Goal: Task Accomplishment & Management: Manage account settings

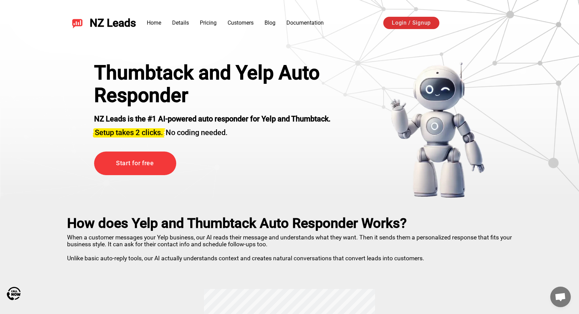
click at [404, 23] on link "Login / Signup" at bounding box center [412, 23] width 56 height 12
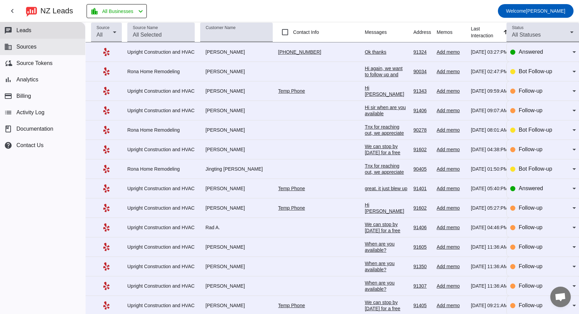
click at [25, 48] on span "Sources" at bounding box center [26, 47] width 20 height 6
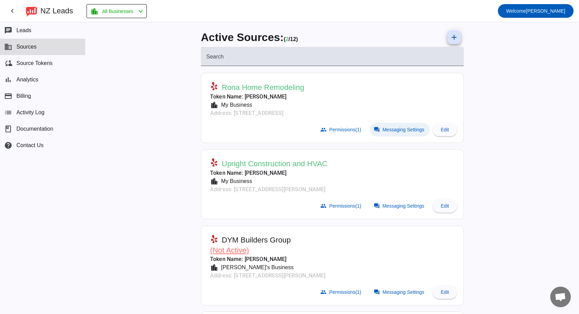
click at [391, 127] on span "Messaging Settings" at bounding box center [404, 129] width 42 height 5
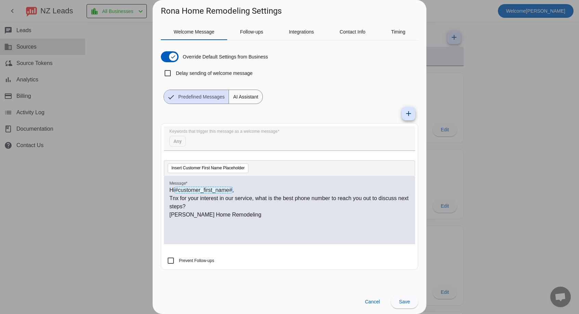
click at [268, 208] on p "Tnx for your interest in our service, what is the best phone number to reach yo…" at bounding box center [289, 202] width 240 height 16
click at [262, 199] on p "Tnx for your interest in our service, what is the best phone number to reach yo…" at bounding box center [289, 202] width 240 height 16
click at [267, 199] on p "Tnx for your interest in our service, what is the best phone number to reach yo…" at bounding box center [289, 202] width 240 height 16
click at [278, 199] on p "Tnx for your interest in our service, what is the best phone number to reach yo…" at bounding box center [289, 202] width 240 height 16
click at [308, 201] on p "Tnx for your interest in our service, what is the best phone number to reach yo…" at bounding box center [289, 202] width 240 height 16
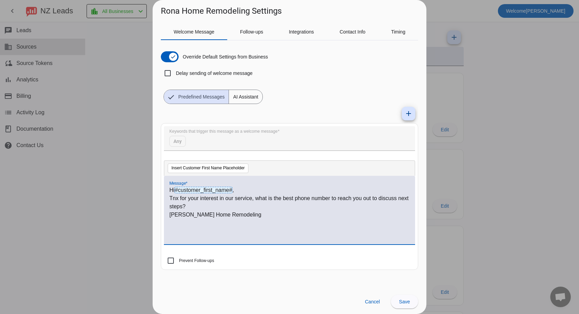
click at [316, 200] on p "Tnx for your interest in our service, what is the best phone number to reach yo…" at bounding box center [289, 202] width 240 height 16
click at [299, 198] on p "Tnx for your interest in our service, what is the best phone number to reach yo…" at bounding box center [289, 202] width 240 height 16
click at [253, 30] on span "Follow-ups" at bounding box center [251, 31] width 23 height 5
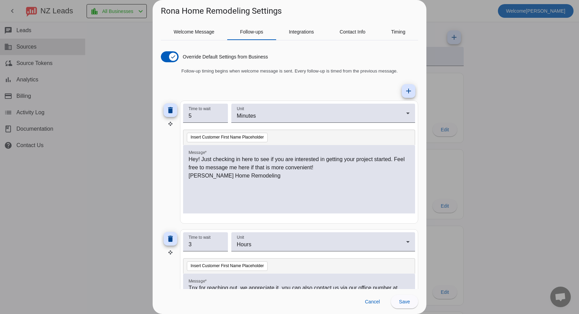
click at [227, 174] on p "[PERSON_NAME] Home Remodeling" at bounding box center [299, 176] width 221 height 8
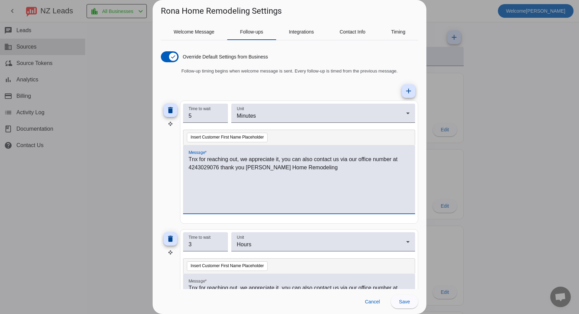
click at [281, 160] on p "Tnx for reaching out, we appreciate it, you can also contact us via our office …" at bounding box center [299, 163] width 221 height 16
click at [241, 160] on p "Tnx for reaching out, we appreciate it, you can also contact us via our office …" at bounding box center [299, 163] width 221 height 16
click at [280, 161] on p "Tnx for reaching out, we appreciate it, you can also contact us via our office …" at bounding box center [299, 163] width 221 height 16
click at [248, 171] on p "Tnx for reaching out, we appreciate it! You can also contact us via our office …" at bounding box center [299, 163] width 221 height 16
click at [246, 169] on p "Tnx for reaching out, we appreciate it! You can also contact us via our office …" at bounding box center [299, 163] width 221 height 16
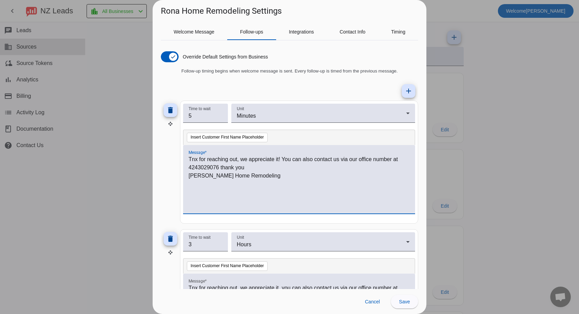
click at [252, 168] on p "Tnx for reaching out, we appreciate it! You can also contact us via our office …" at bounding box center [299, 163] width 221 height 16
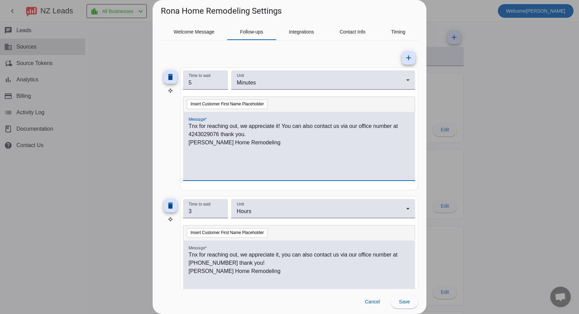
scroll to position [22, 0]
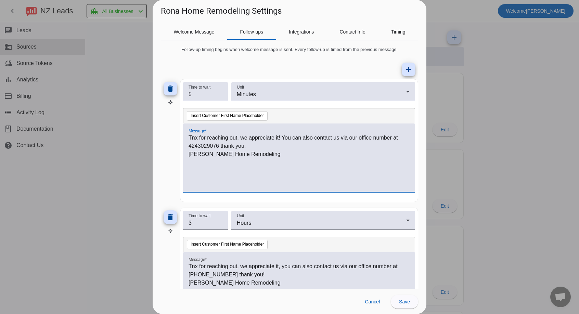
click at [200, 153] on p "[PERSON_NAME] Home Remodeling" at bounding box center [299, 154] width 221 height 8
click at [211, 96] on input "5" at bounding box center [206, 94] width 34 height 8
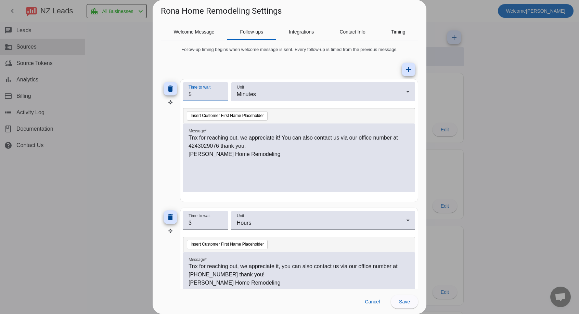
drag, startPoint x: 154, startPoint y: 91, endPoint x: 143, endPoint y: 91, distance: 11.3
click at [143, 91] on div "Rona Home Remodeling Settings Welcome Message Follow-ups Integrations Contact I…" at bounding box center [289, 157] width 579 height 314
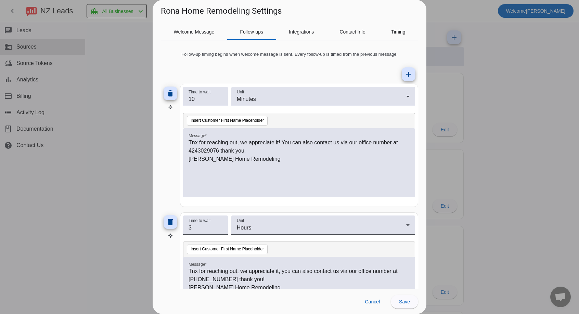
scroll to position [26, 0]
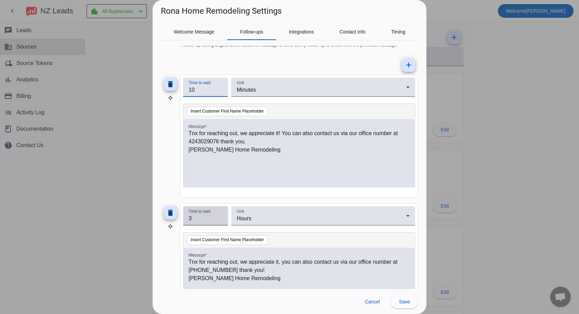
type input "10"
drag, startPoint x: 210, startPoint y: 219, endPoint x: 176, endPoint y: 215, distance: 34.5
click at [177, 216] on div "delete Time to wait 3 Unit Hours Insert Customer First Name Placeholder Message…" at bounding box center [289, 264] width 257 height 123
drag, startPoint x: 189, startPoint y: 220, endPoint x: 173, endPoint y: 219, distance: 16.5
click at [175, 219] on div "delete Time to wait 3 Unit Hours Insert Customer First Name Placeholder Message…" at bounding box center [289, 264] width 257 height 123
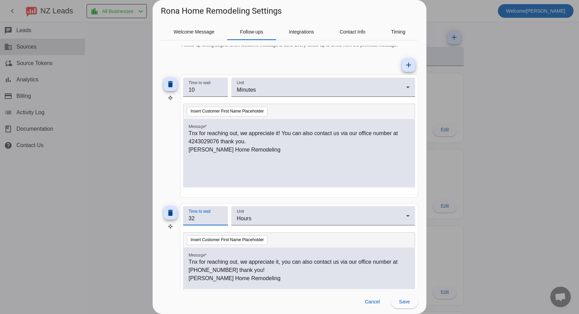
type input "3"
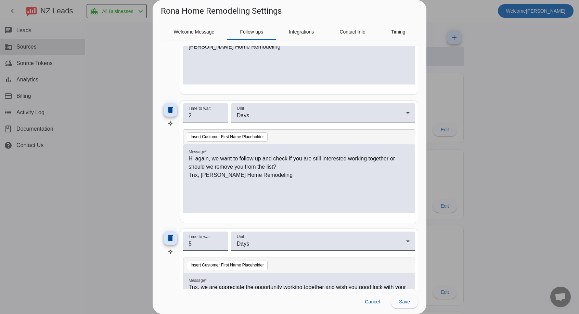
scroll to position [259, 0]
type input "24"
drag, startPoint x: 177, startPoint y: 116, endPoint x: 172, endPoint y: 116, distance: 4.8
click at [172, 116] on div "delete Time to wait 2 Unit Days Insert Customer First Name Placeholder Message …" at bounding box center [289, 160] width 257 height 123
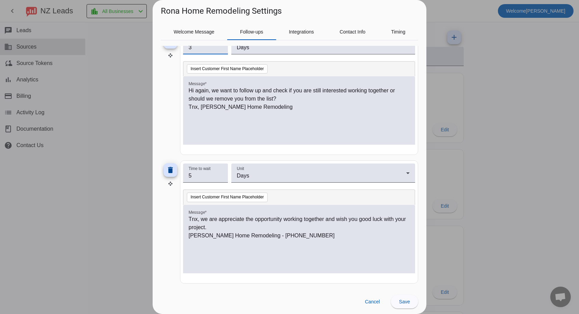
scroll to position [326, 0]
type input "3"
click at [284, 219] on p "⁠Tnx, we are appreciate the opportunity working together and wish you good luck…" at bounding box center [299, 223] width 221 height 16
click at [310, 218] on p "⁠Tnx, we are appreciate the opportunity to working together and wish you good l…" at bounding box center [299, 223] width 221 height 16
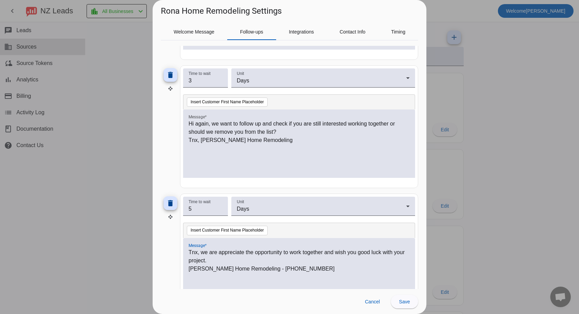
scroll to position [285, 0]
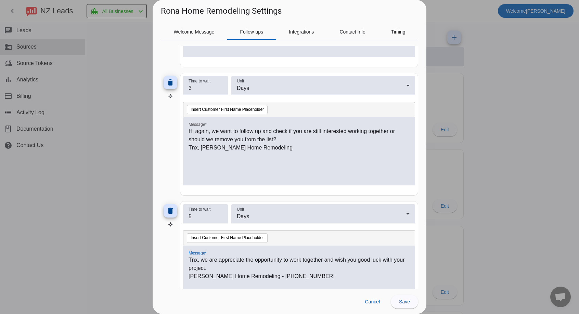
click at [202, 148] on p "Tnx, [PERSON_NAME] Home Remodeling" at bounding box center [299, 148] width 221 height 8
click at [211, 149] on p "Tnx, [PERSON_NAME] Home Remodeling" at bounding box center [299, 148] width 221 height 8
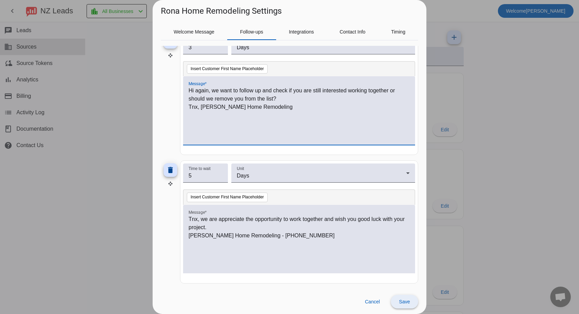
scroll to position [326, 0]
click at [406, 303] on span "Save" at bounding box center [404, 301] width 11 height 5
